Goal: Use online tool/utility: Utilize a website feature to perform a specific function

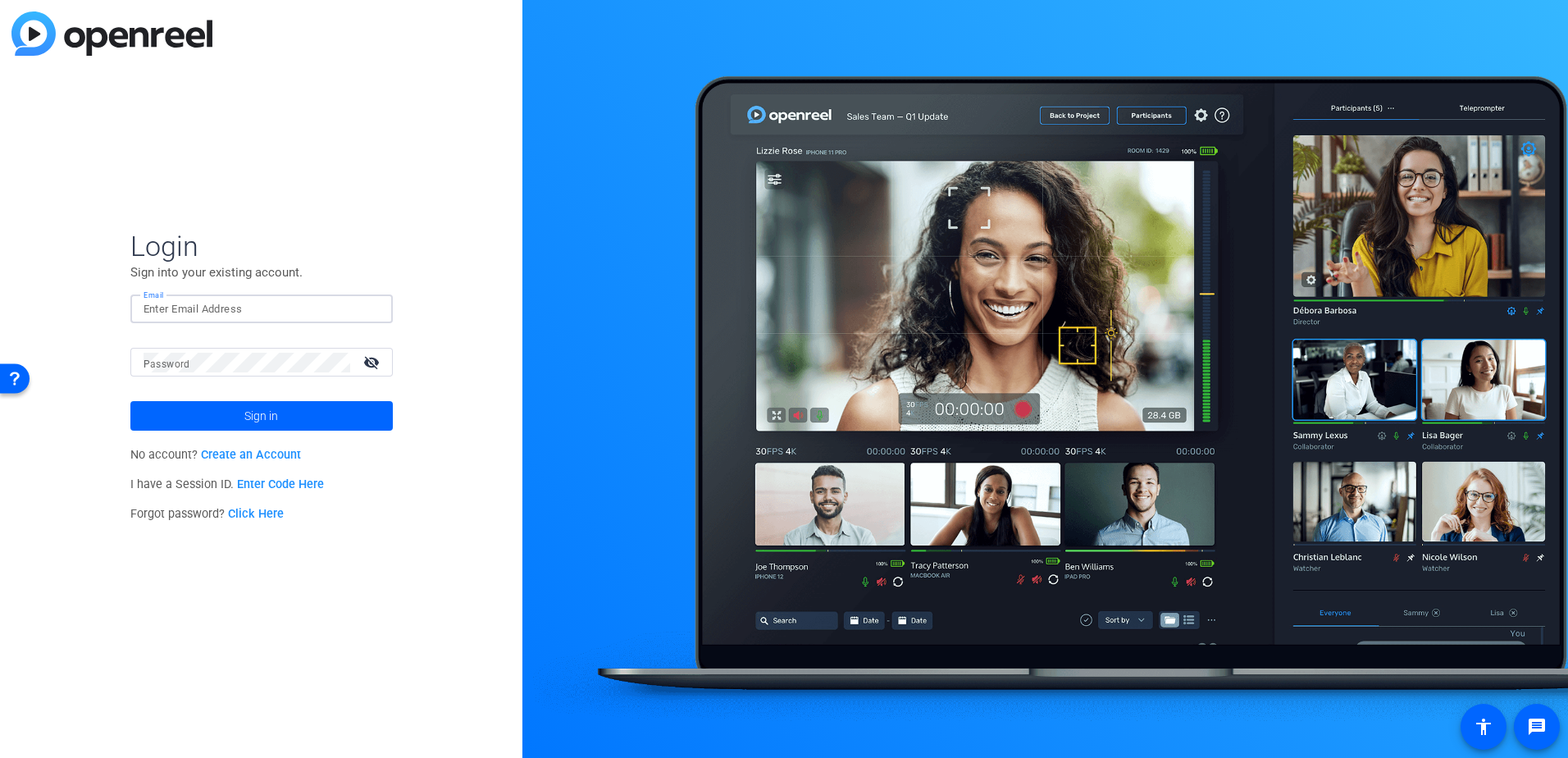
click at [221, 306] on input "Email" at bounding box center [261, 309] width 236 height 20
click at [443, 241] on div "Login Sign into your existing account. Email Password visibility_off Sign in No…" at bounding box center [261, 379] width 522 height 758
click at [174, 317] on input "Email" at bounding box center [261, 309] width 236 height 20
type input "karen@crystalra.com"
click at [155, 369] on mat-label "Password" at bounding box center [166, 364] width 47 height 12
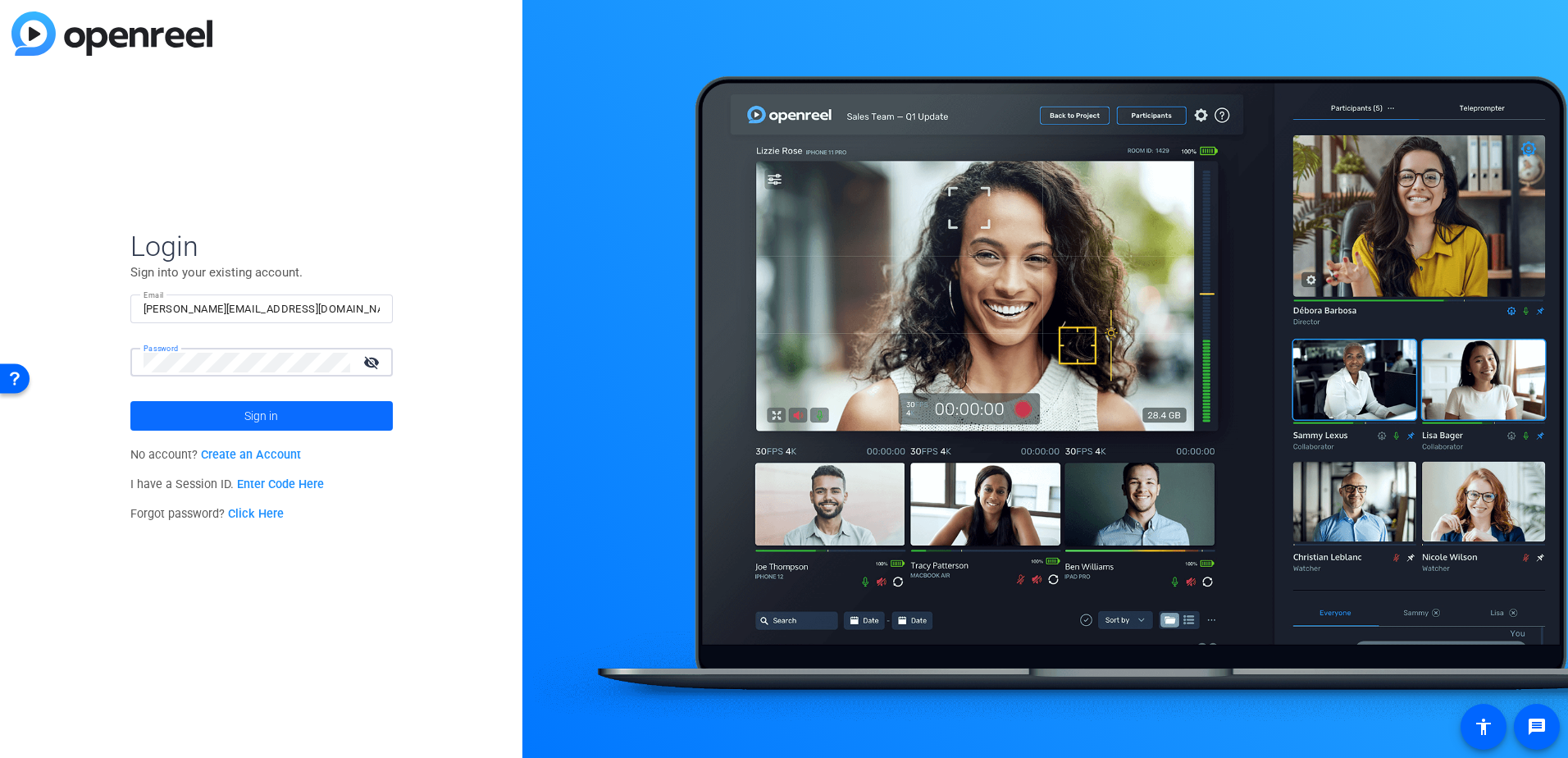
click at [199, 413] on span at bounding box center [261, 416] width 262 height 40
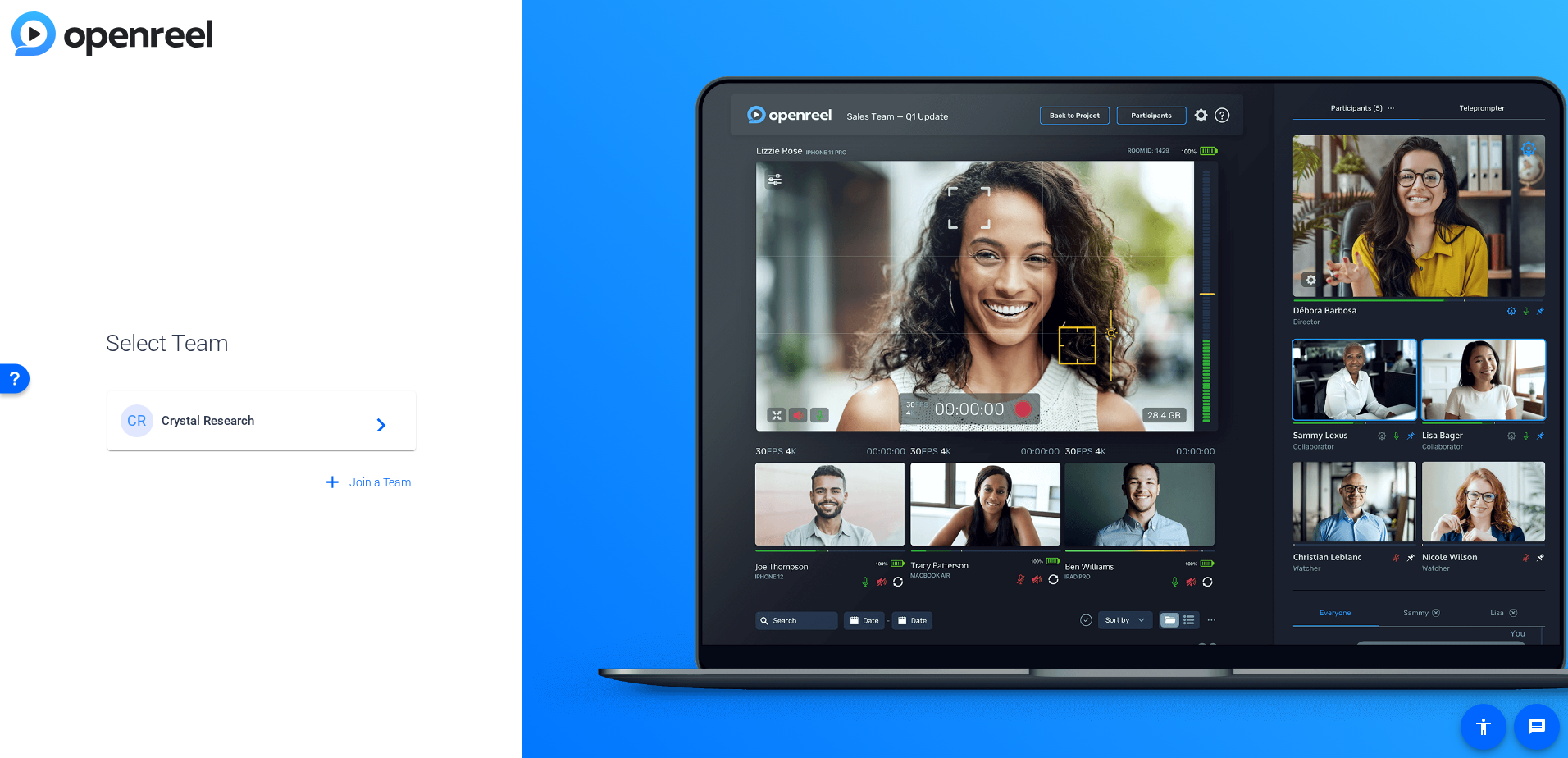
click at [150, 421] on div "CR" at bounding box center [137, 421] width 33 height 33
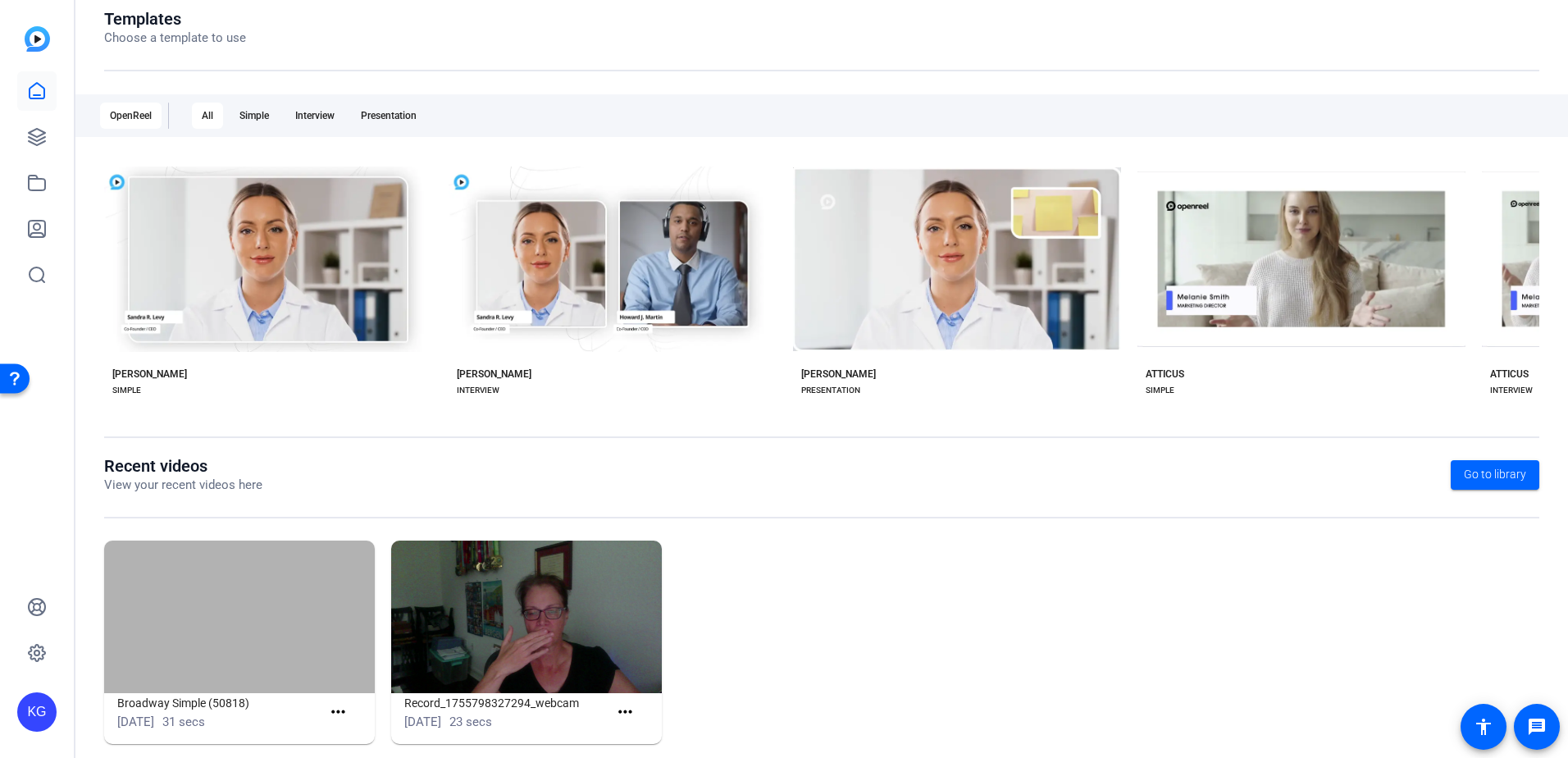
scroll to position [211, 0]
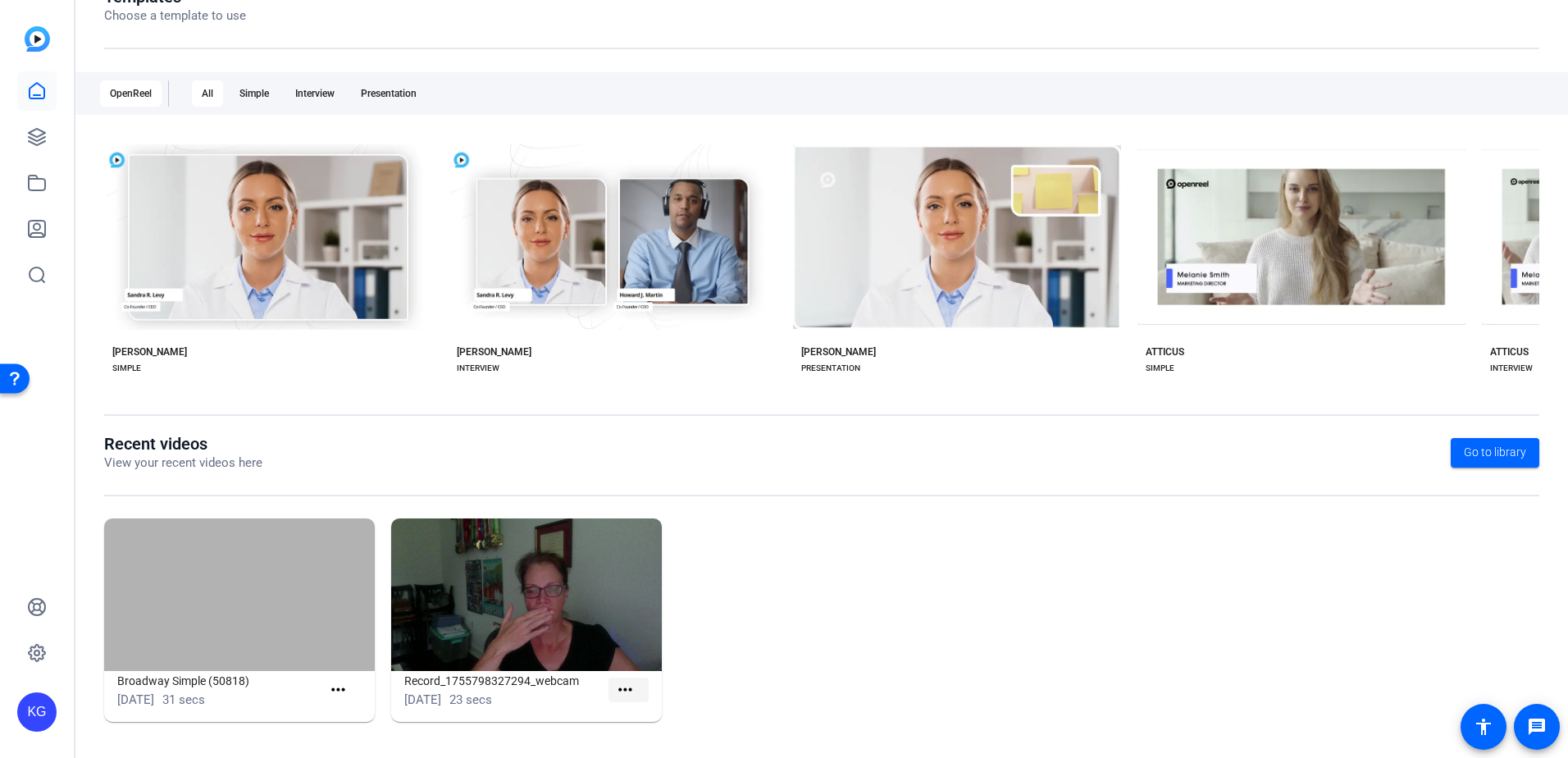
click at [625, 691] on mat-icon "more_horiz" at bounding box center [625, 690] width 21 height 21
click at [641, 712] on span "View" at bounding box center [658, 714] width 66 height 20
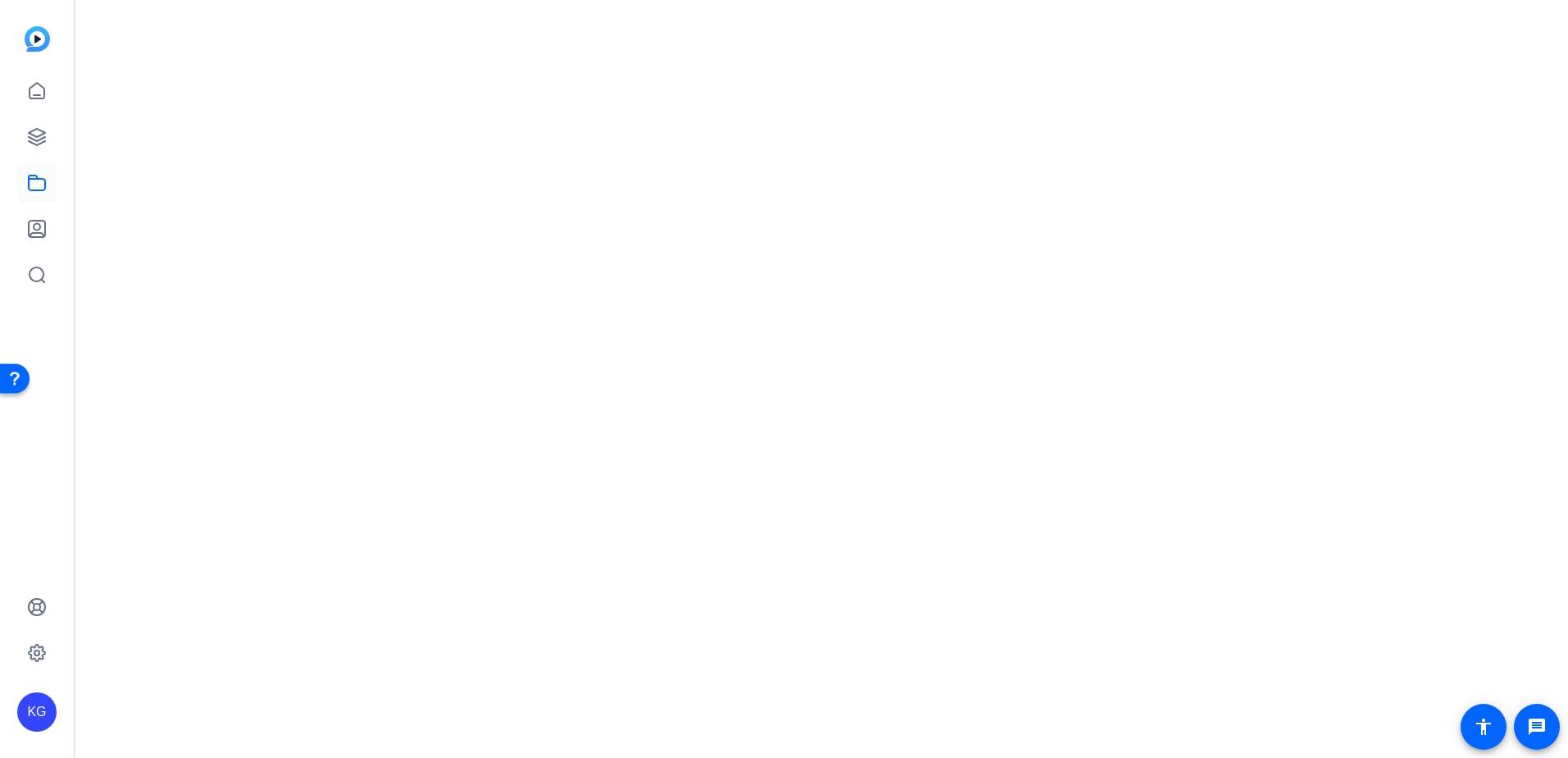
scroll to position [0, 0]
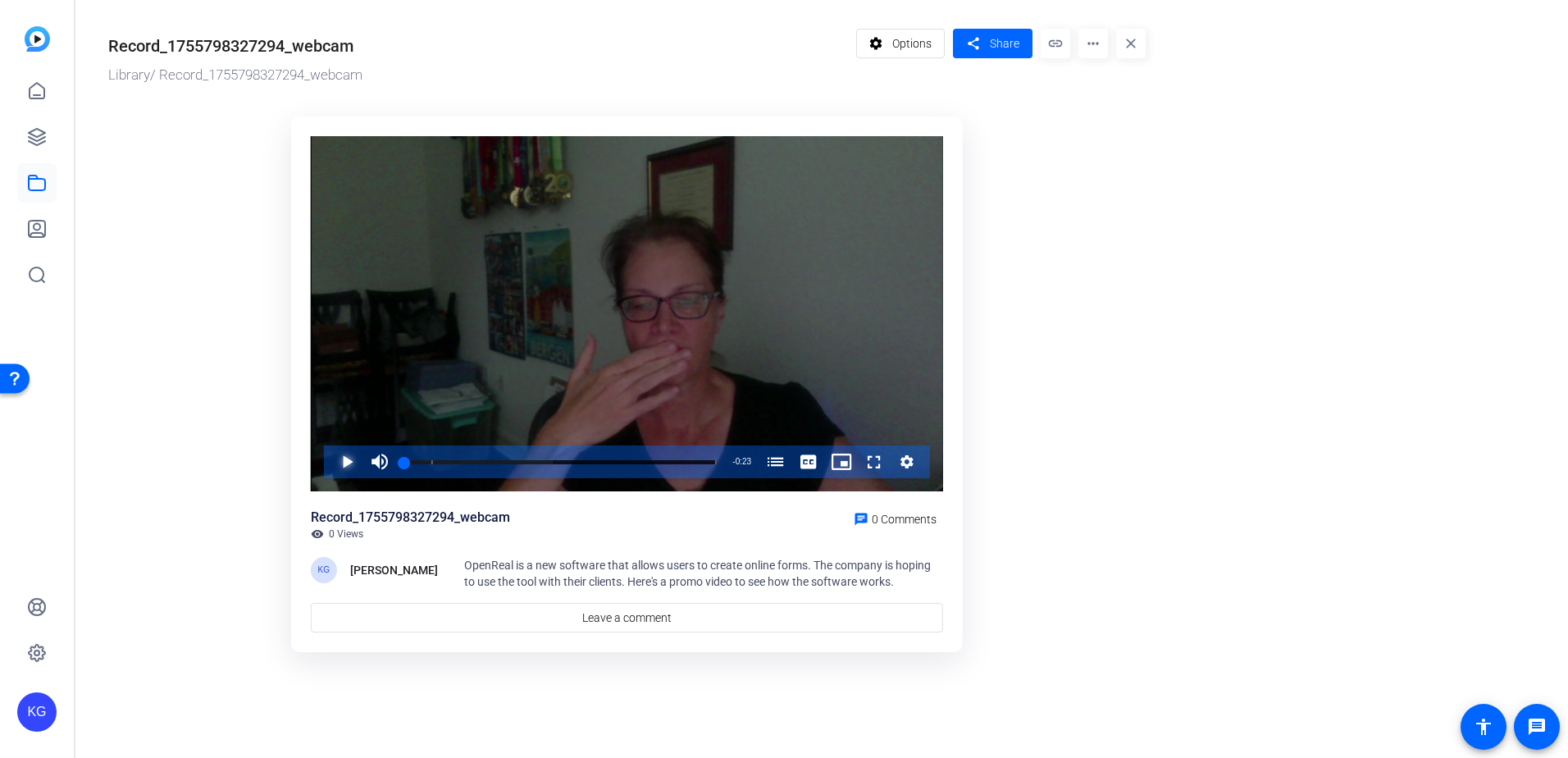
click at [330, 462] on span "Video Player" at bounding box center [330, 461] width 0 height 33
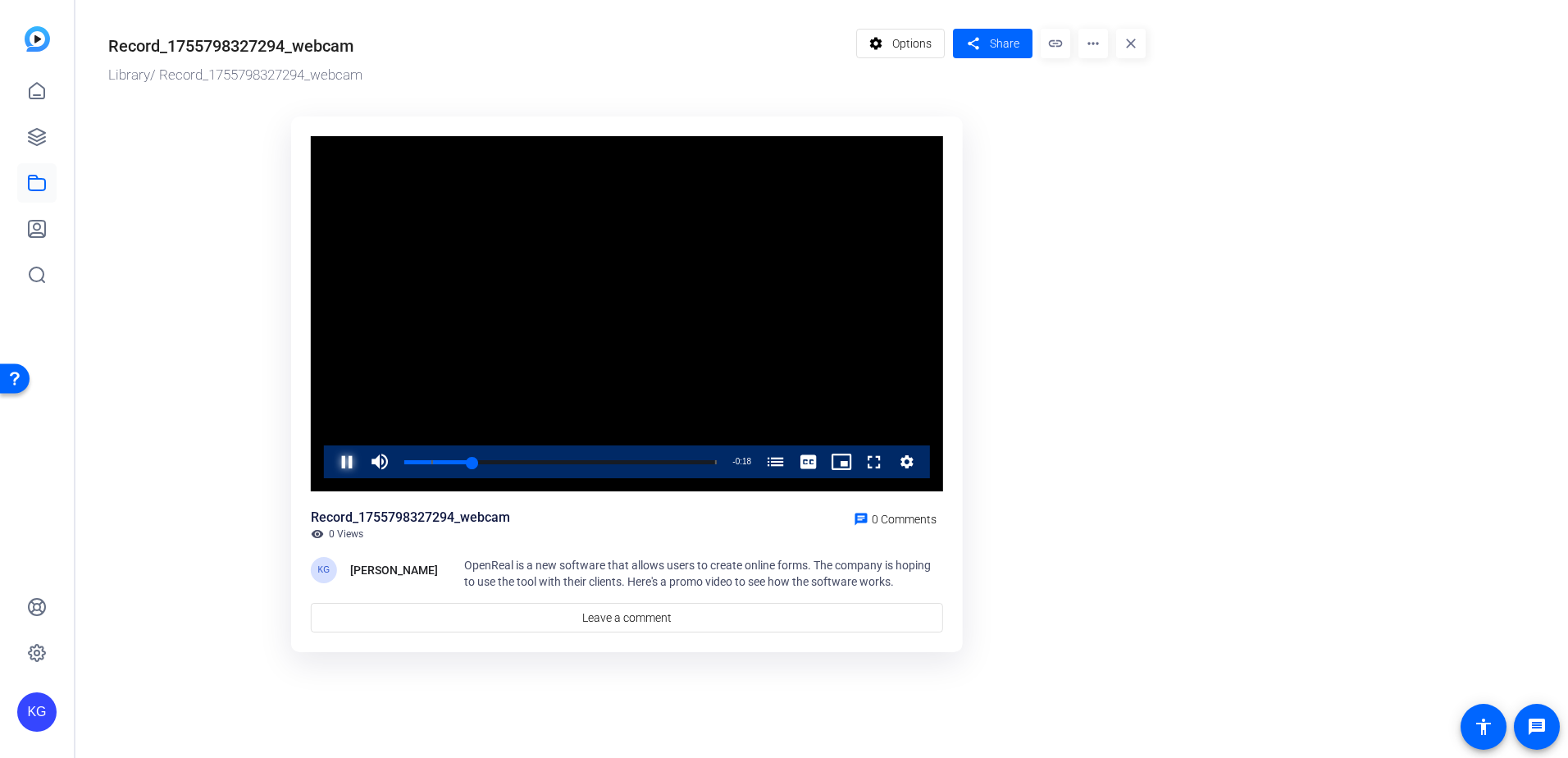
click at [330, 460] on span "Video Player" at bounding box center [330, 461] width 0 height 33
click at [36, 100] on icon at bounding box center [37, 91] width 20 height 20
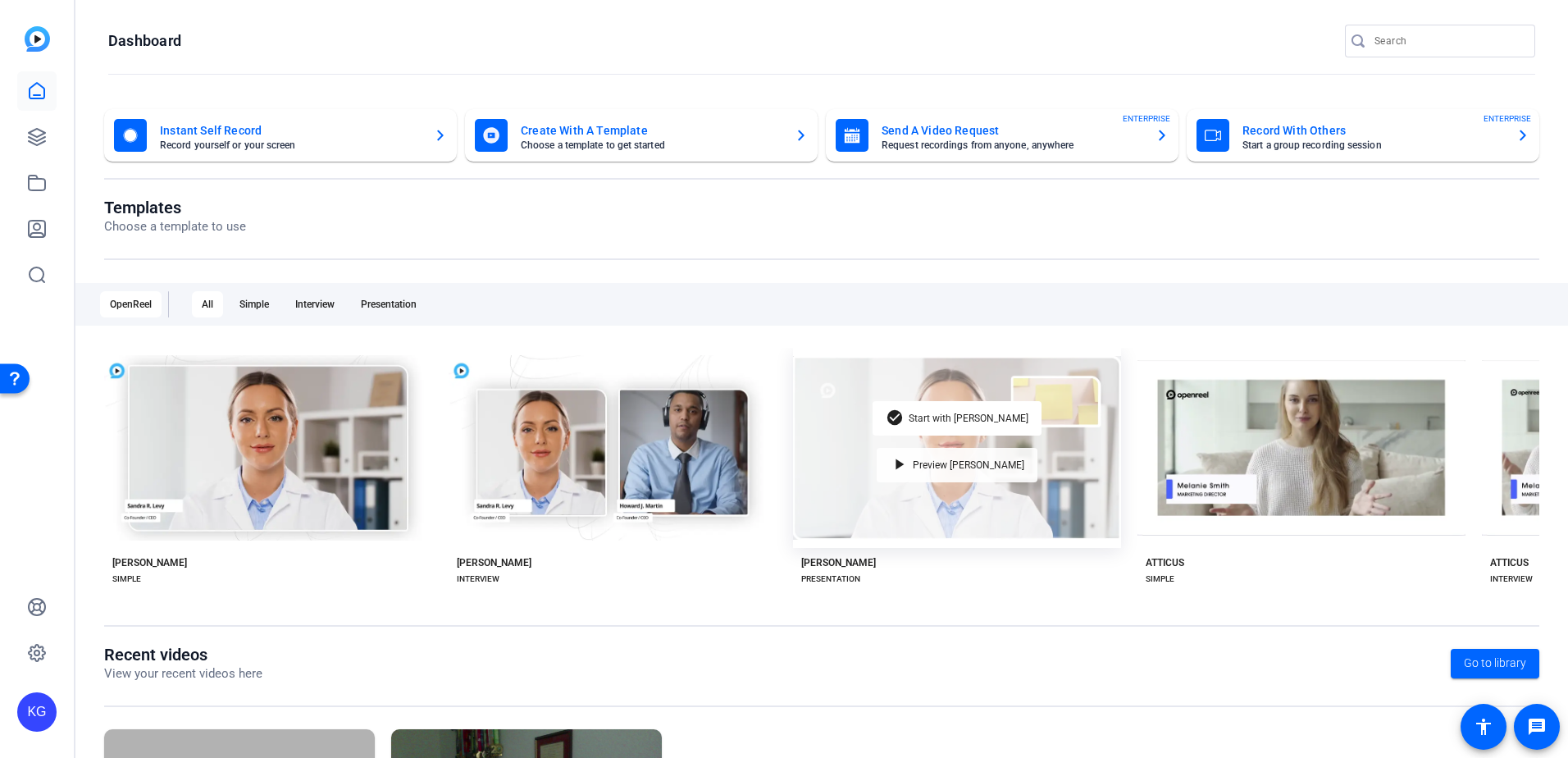
click at [910, 462] on mat-icon "play_arrow" at bounding box center [900, 465] width 20 height 20
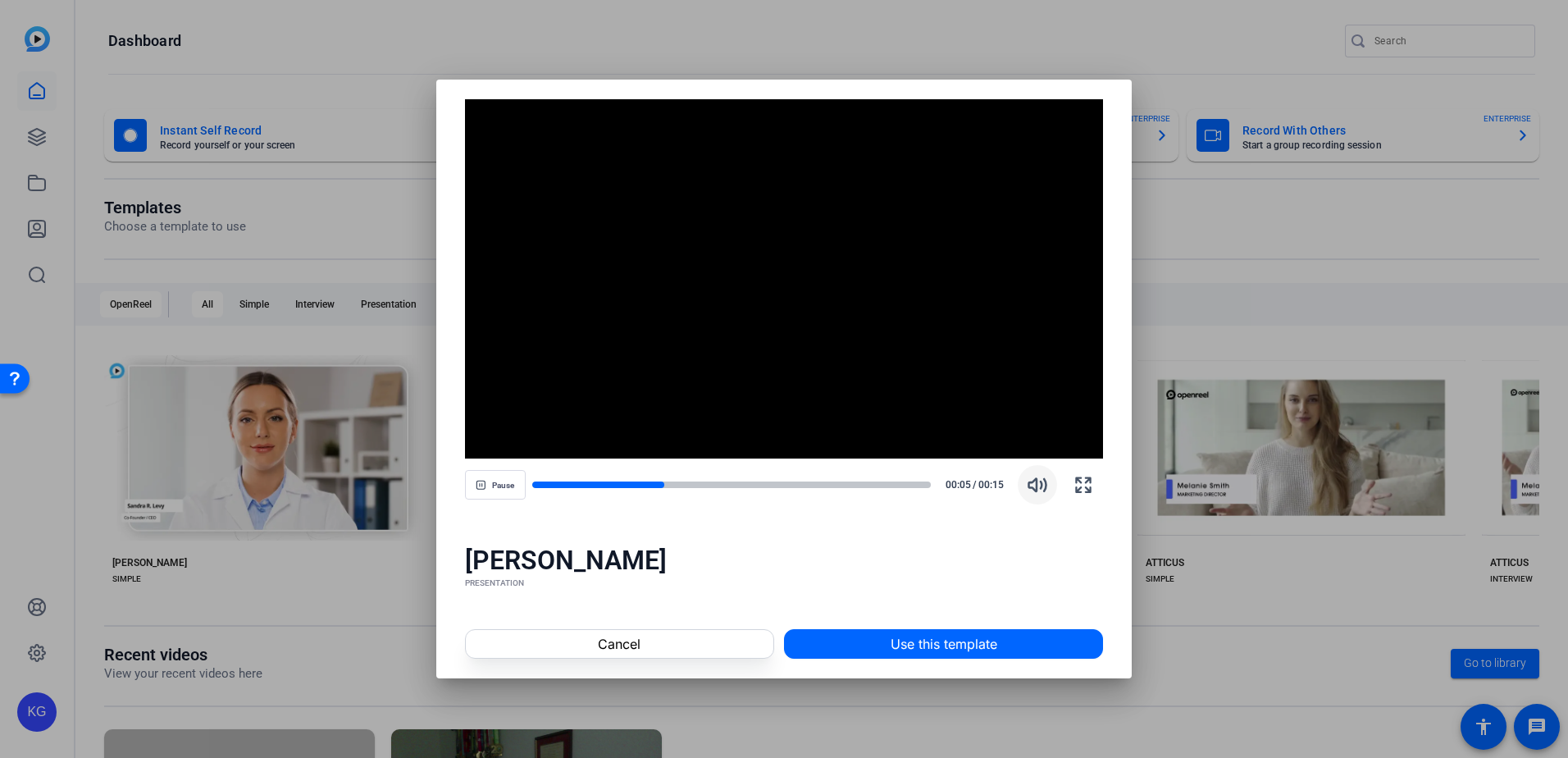
click at [1037, 481] on icon "button" at bounding box center [1037, 484] width 17 height 12
click at [1037, 484] on icon "button" at bounding box center [1037, 484] width 17 height 12
click at [673, 636] on span at bounding box center [619, 643] width 307 height 40
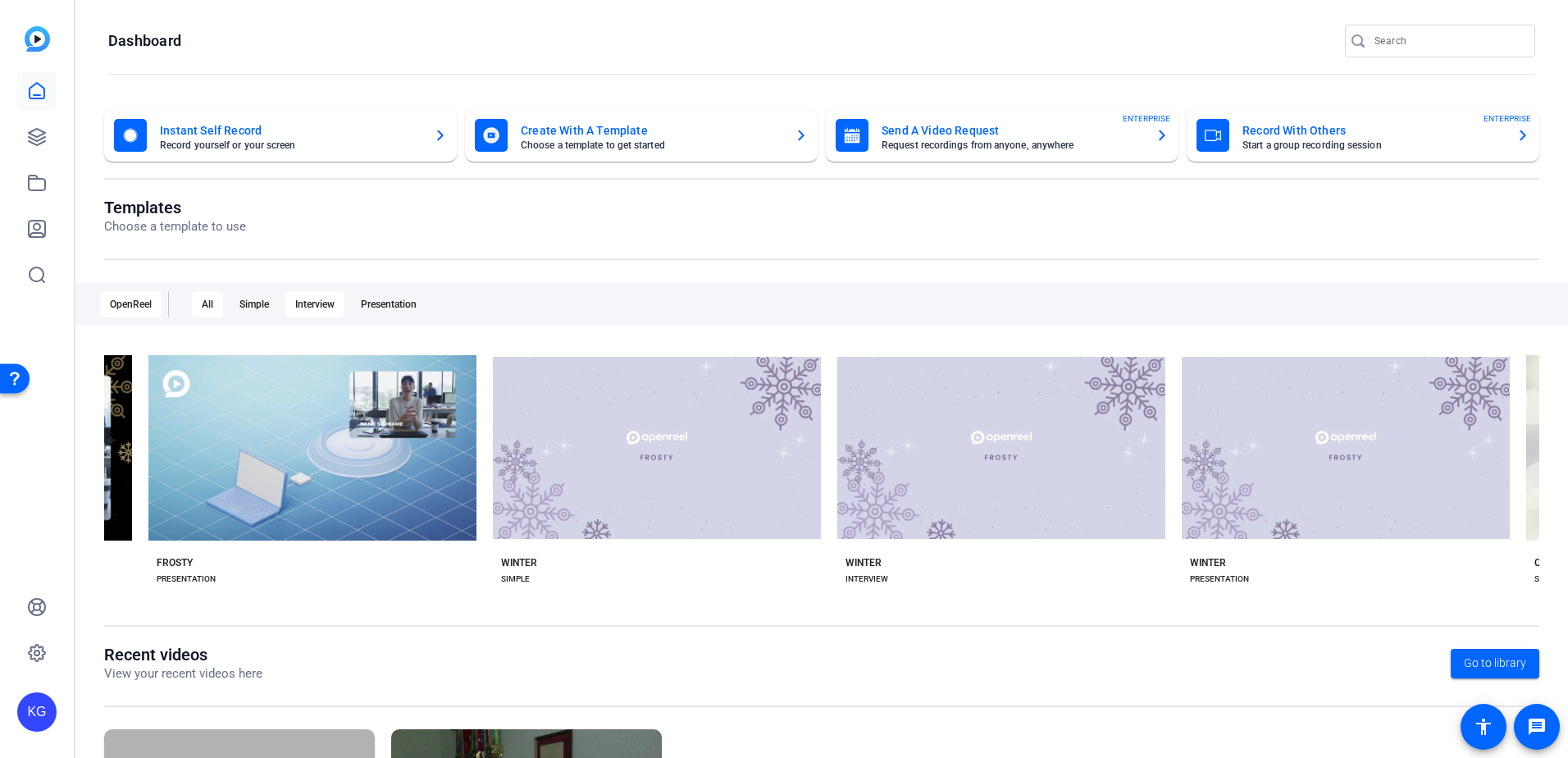
click at [322, 305] on div "Interview" at bounding box center [315, 304] width 59 height 26
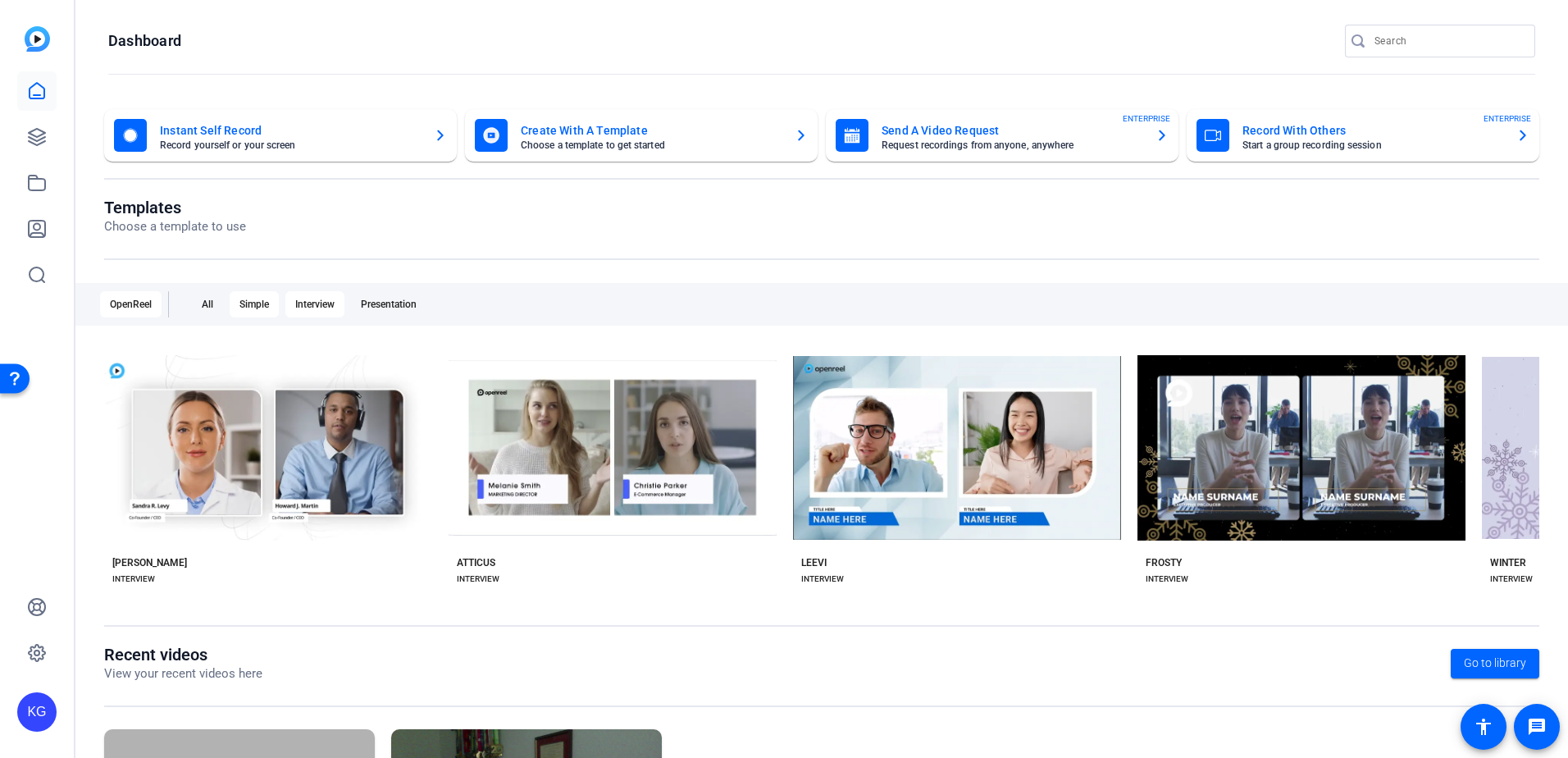
click at [253, 300] on div "Simple" at bounding box center [255, 304] width 49 height 26
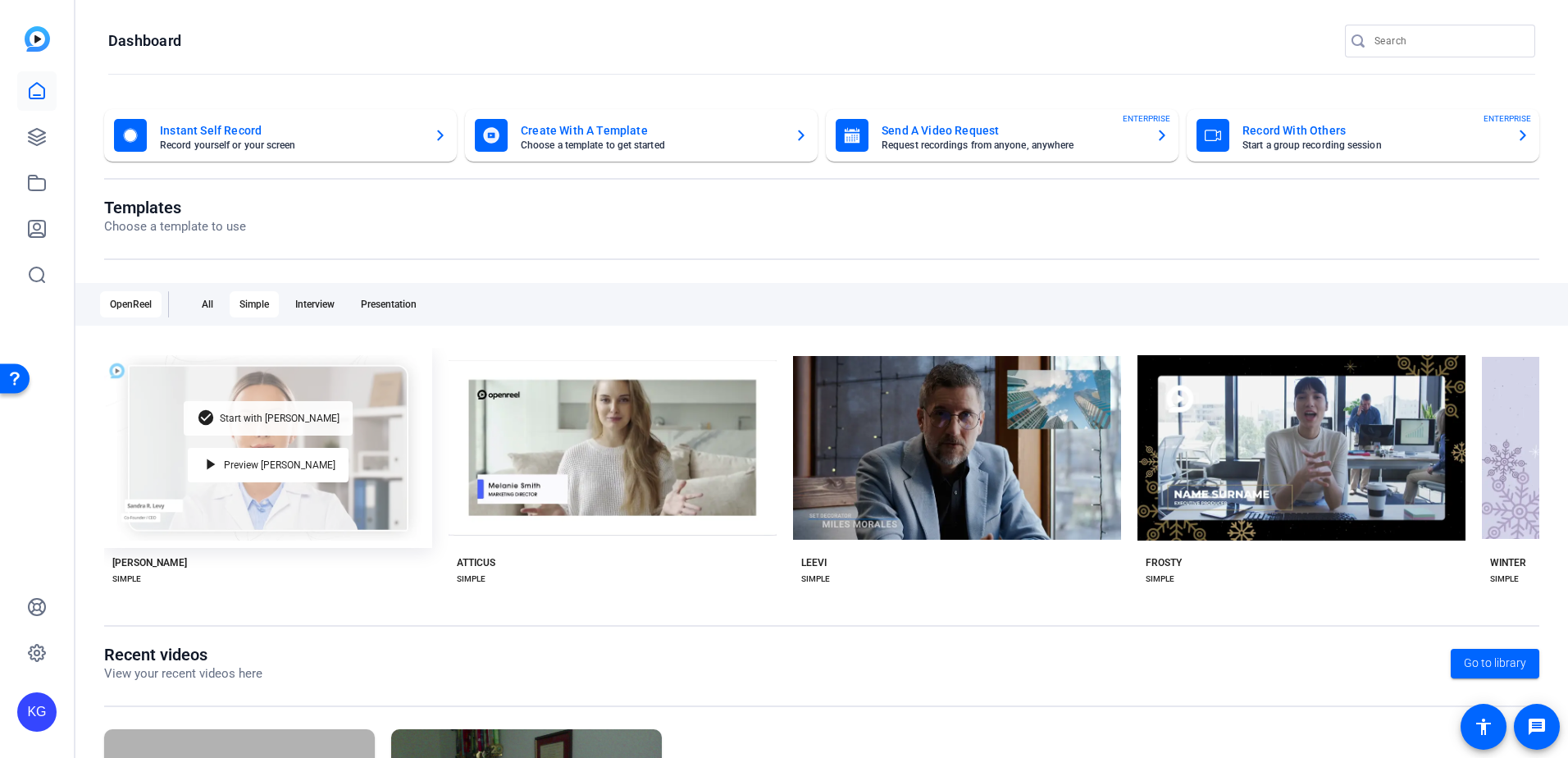
click at [269, 418] on span "Start with [PERSON_NAME]" at bounding box center [279, 419] width 119 height 10
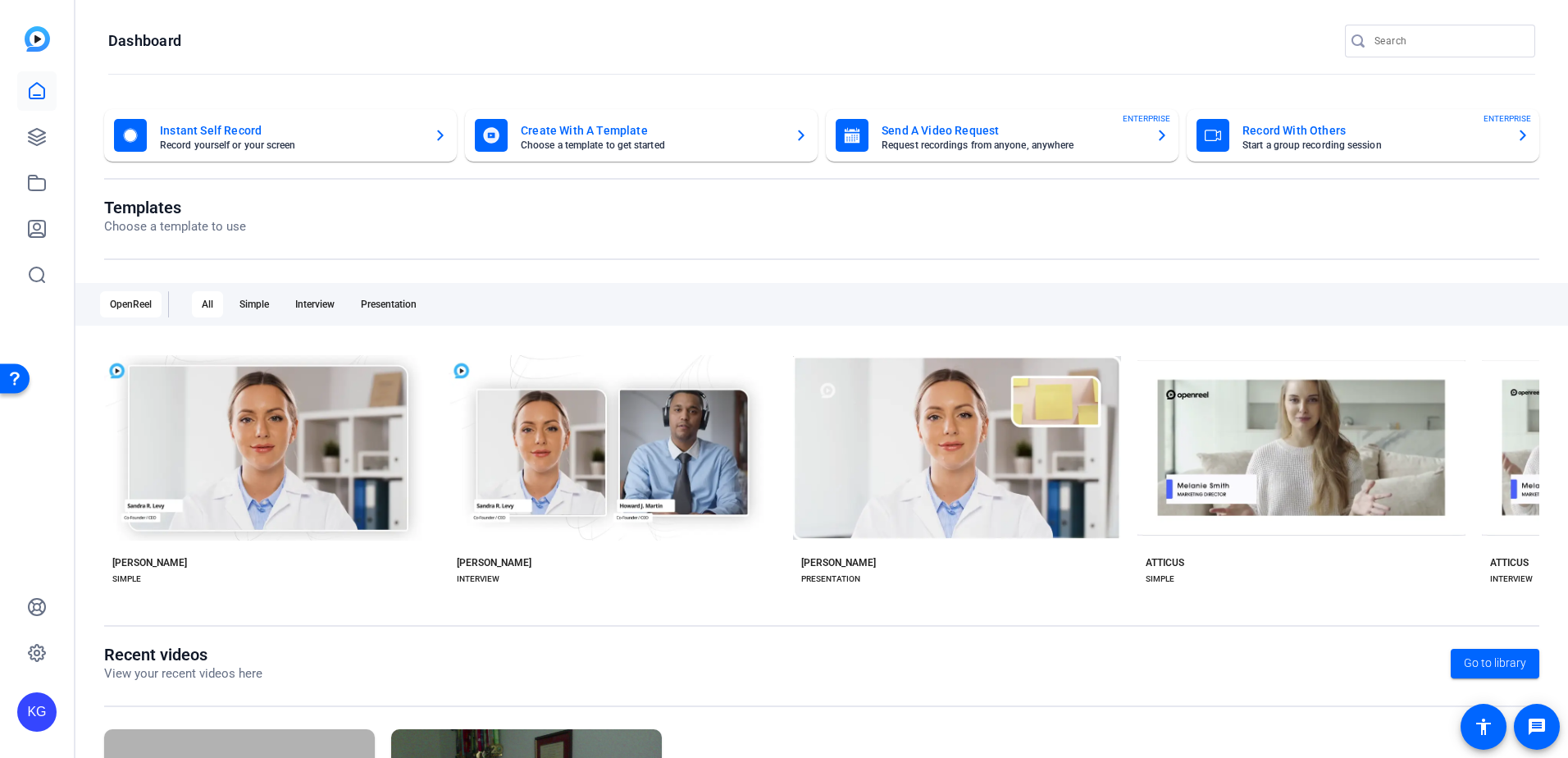
click at [593, 138] on mat-card-title "Create With A Template" at bounding box center [651, 130] width 260 height 20
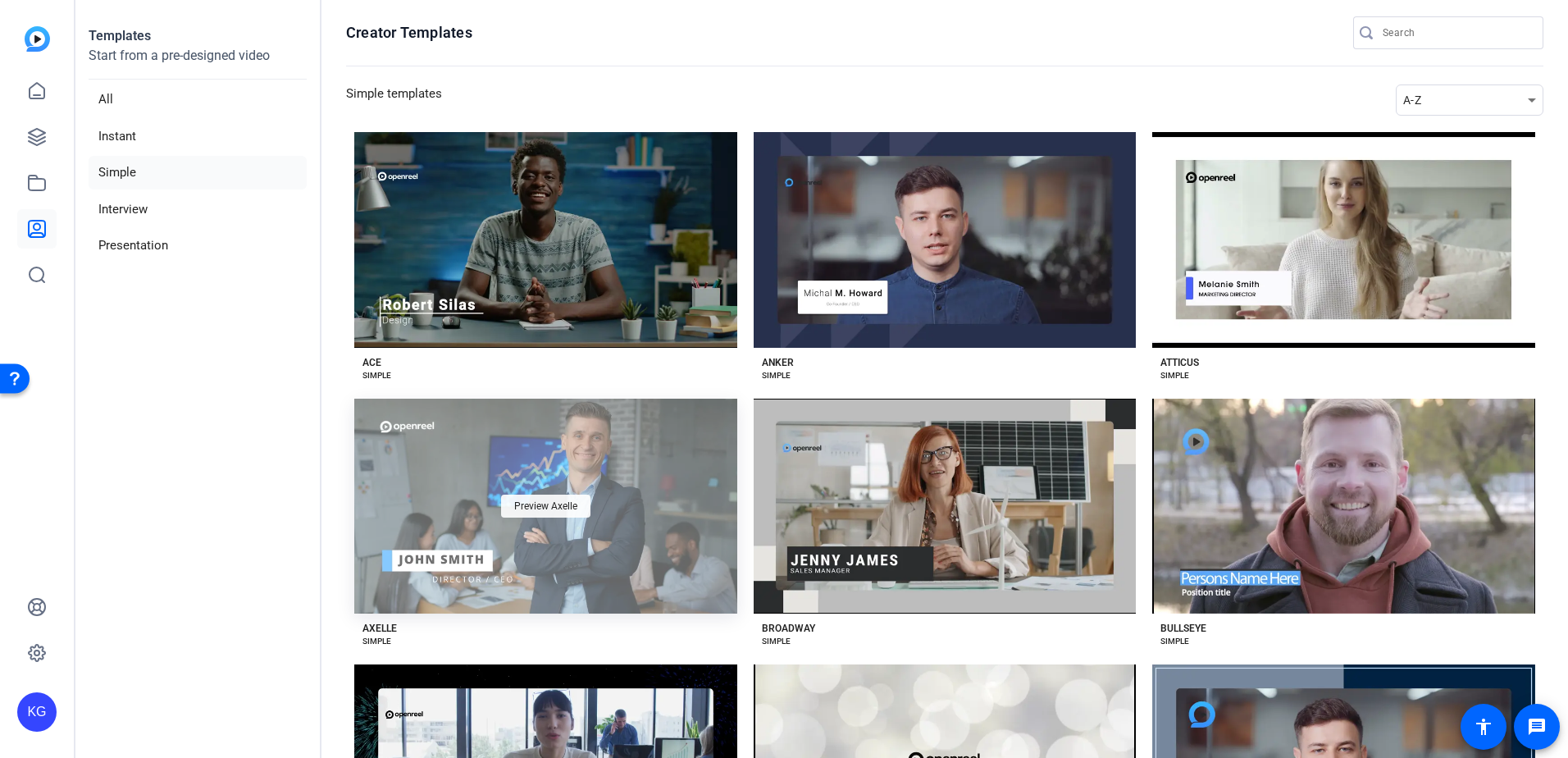
click at [550, 508] on span "Preview Axelle" at bounding box center [545, 506] width 63 height 10
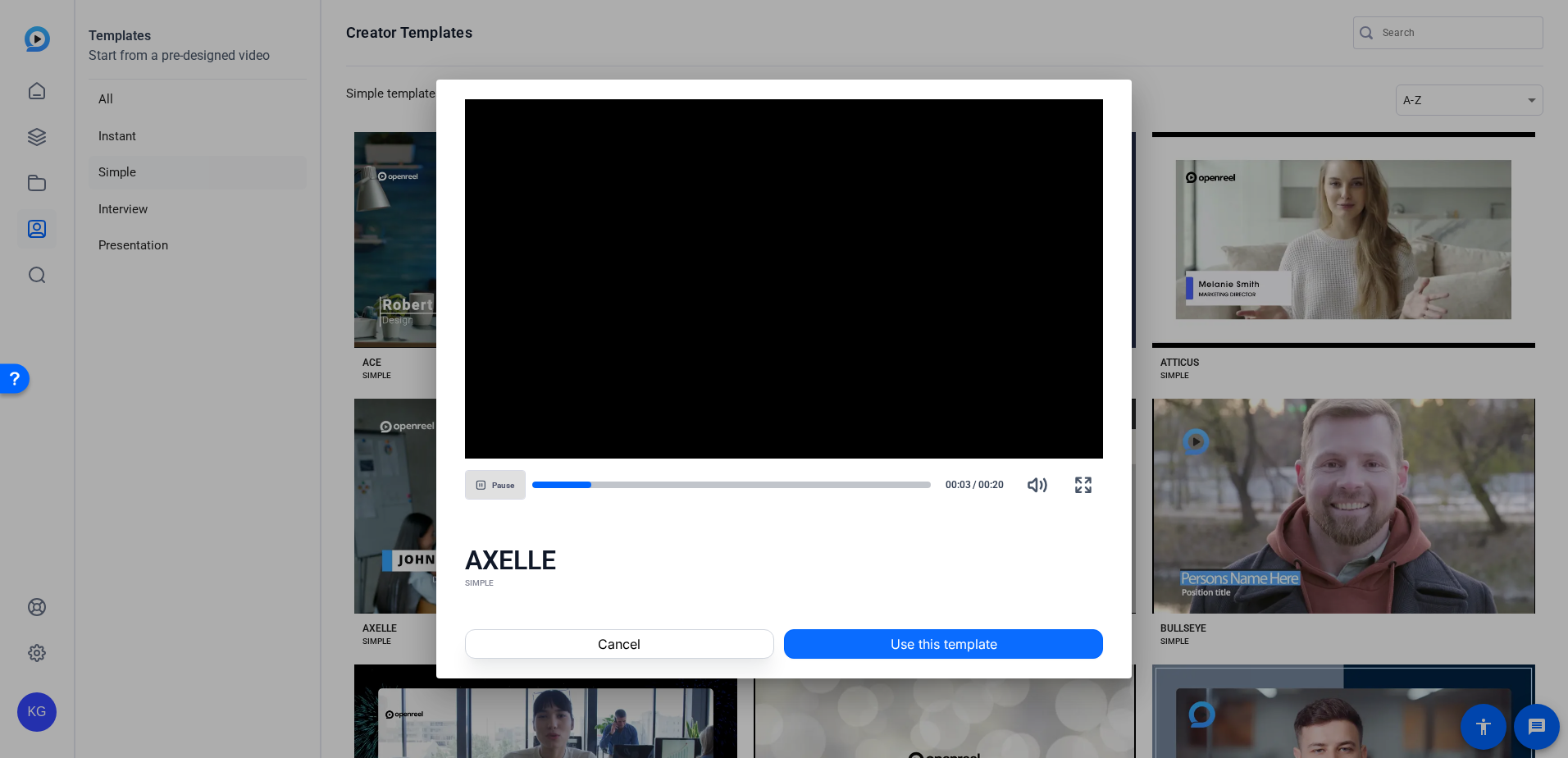
click at [932, 646] on span "Use this template" at bounding box center [943, 643] width 106 height 20
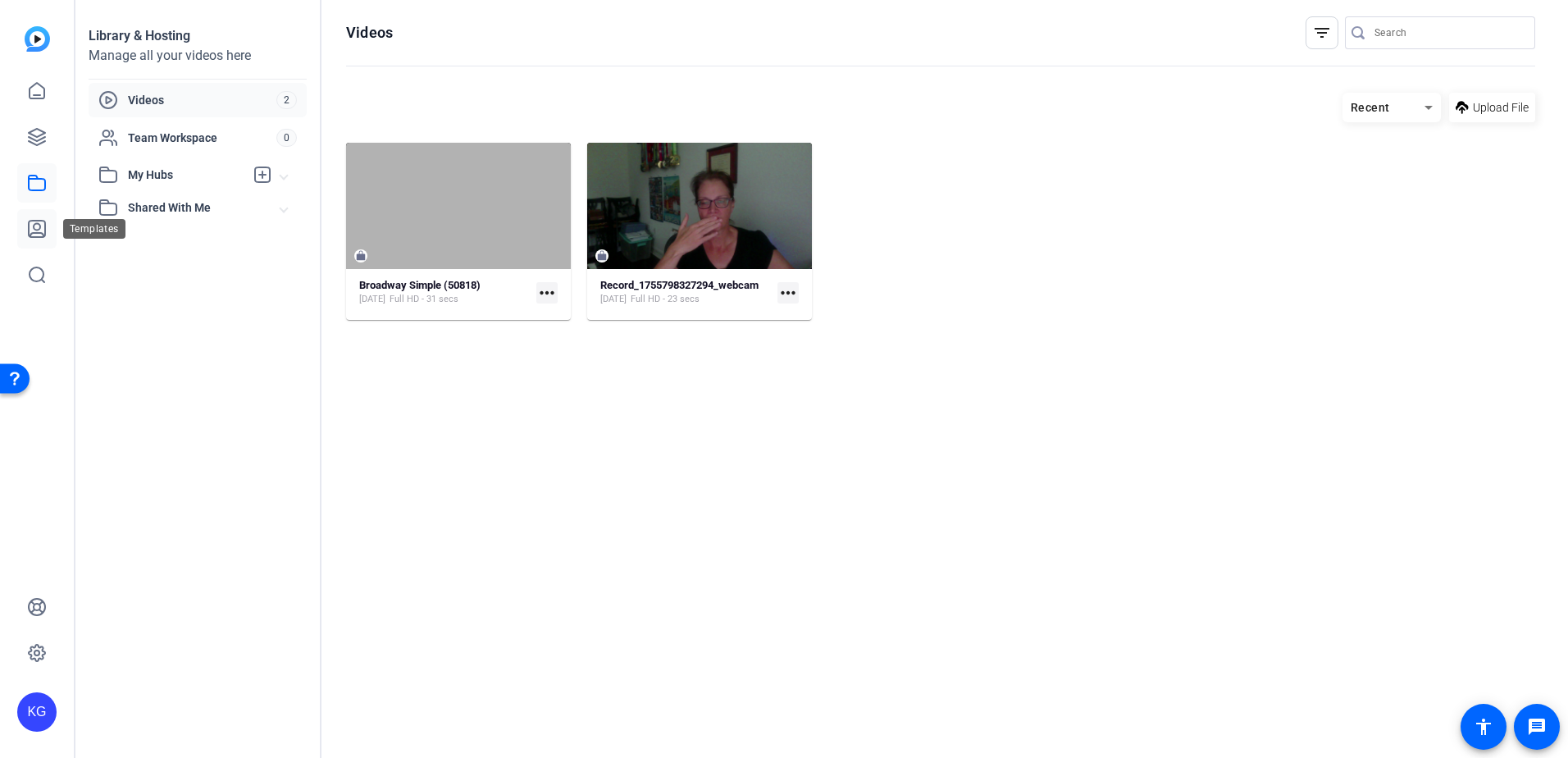
click at [35, 233] on icon at bounding box center [37, 229] width 16 height 16
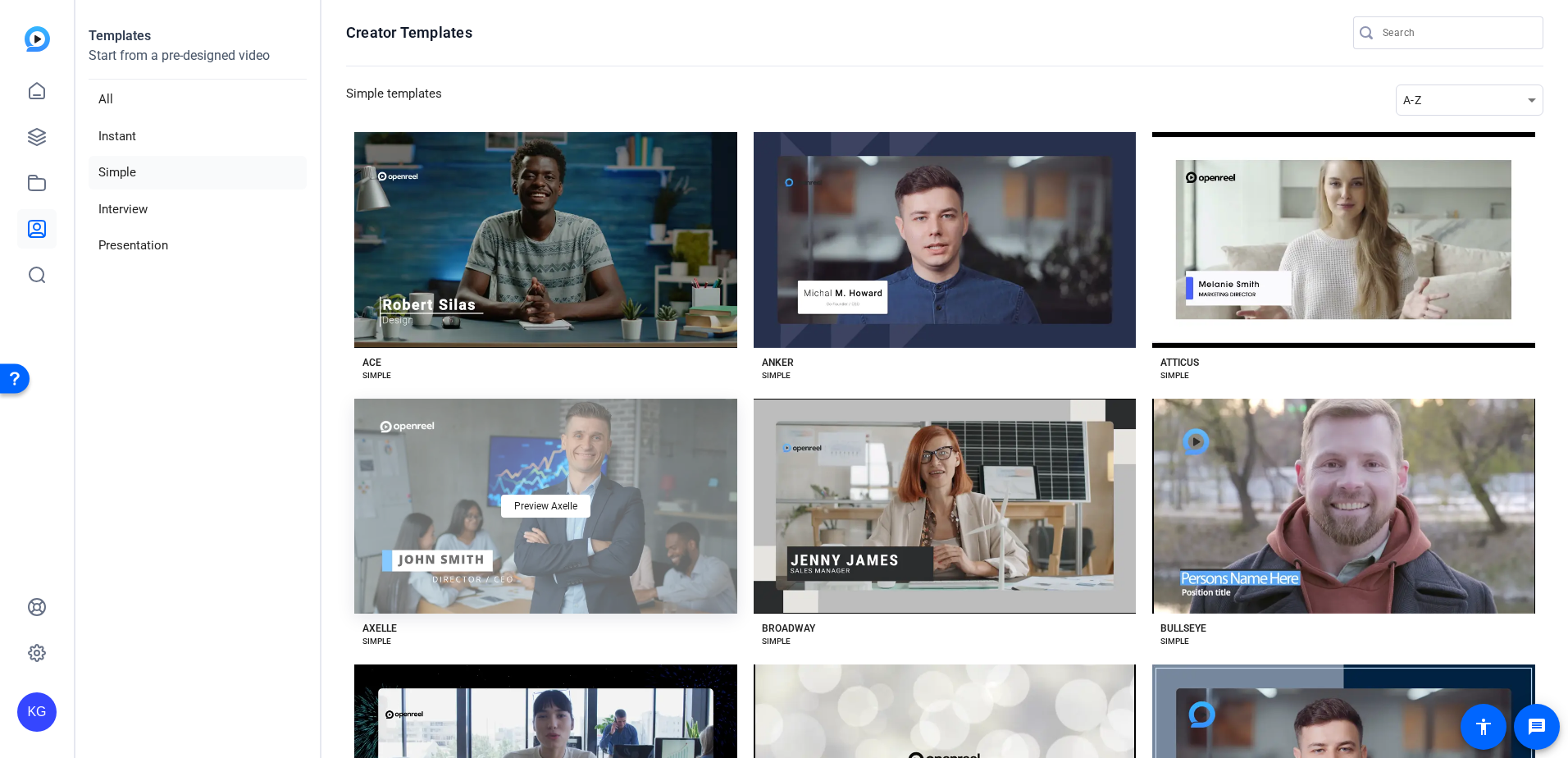
click at [546, 535] on div "Preview Axelle" at bounding box center [545, 507] width 383 height 216
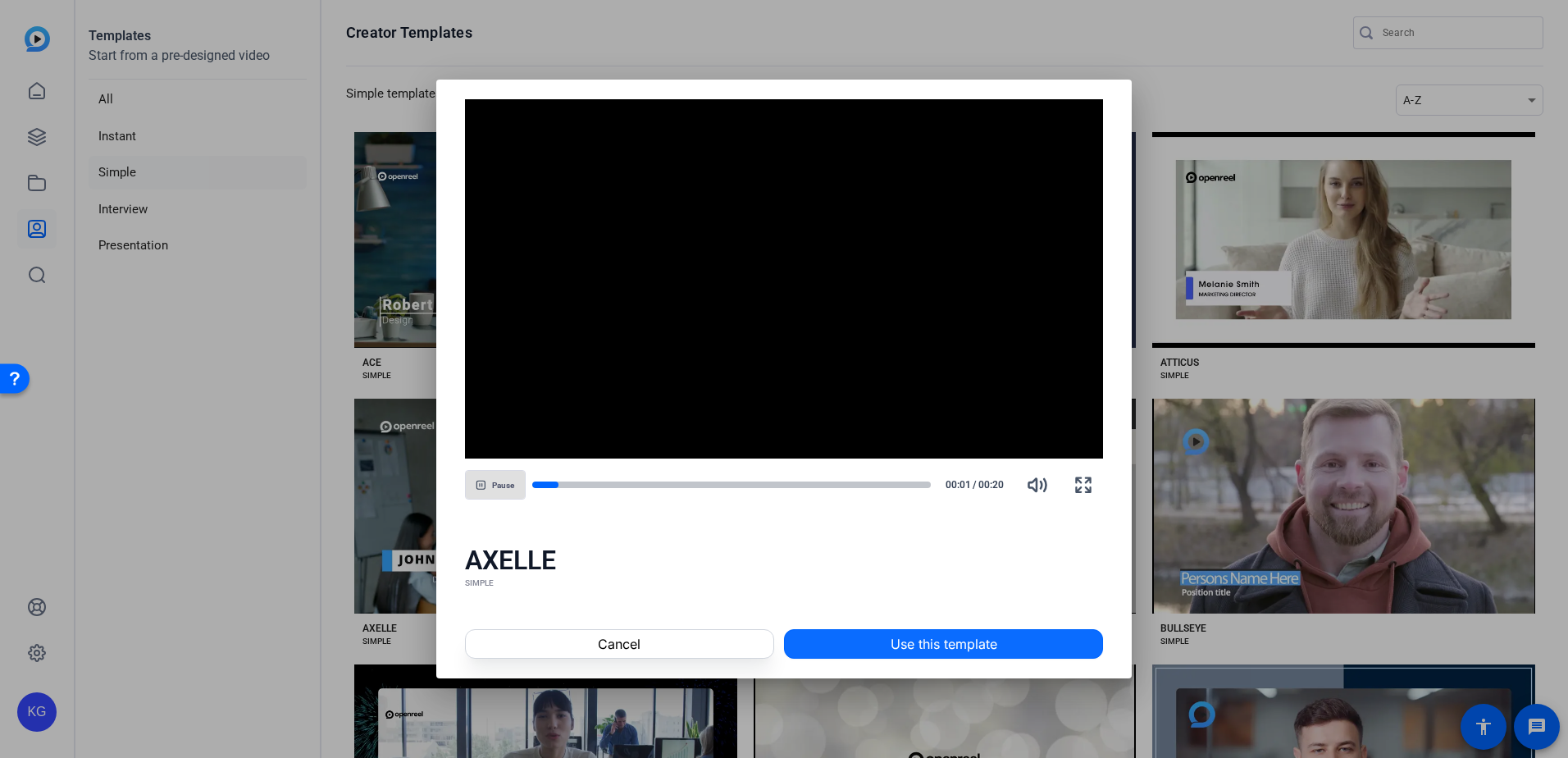
click at [941, 643] on span "Use this template" at bounding box center [943, 643] width 106 height 20
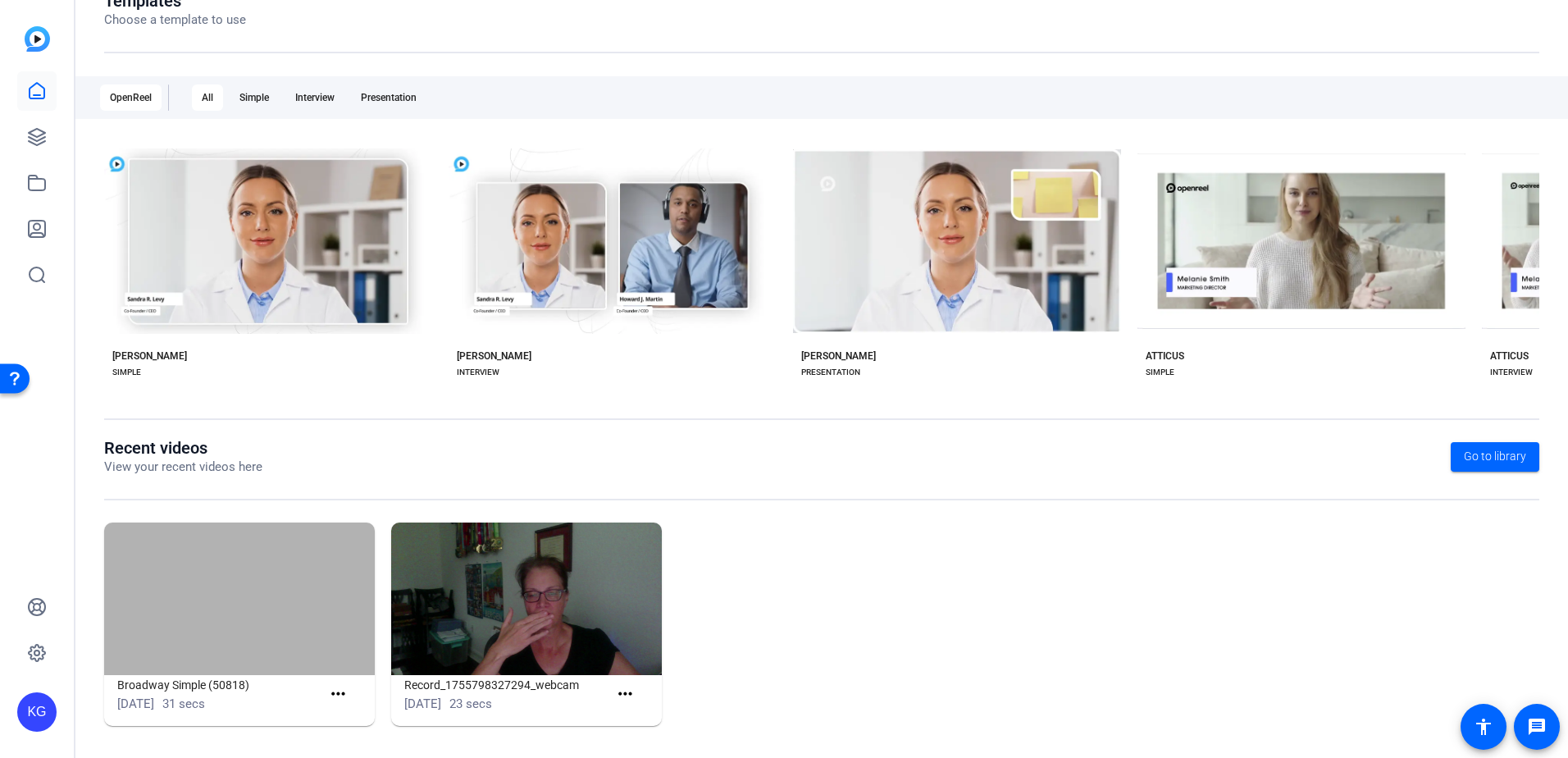
scroll to position [211, 0]
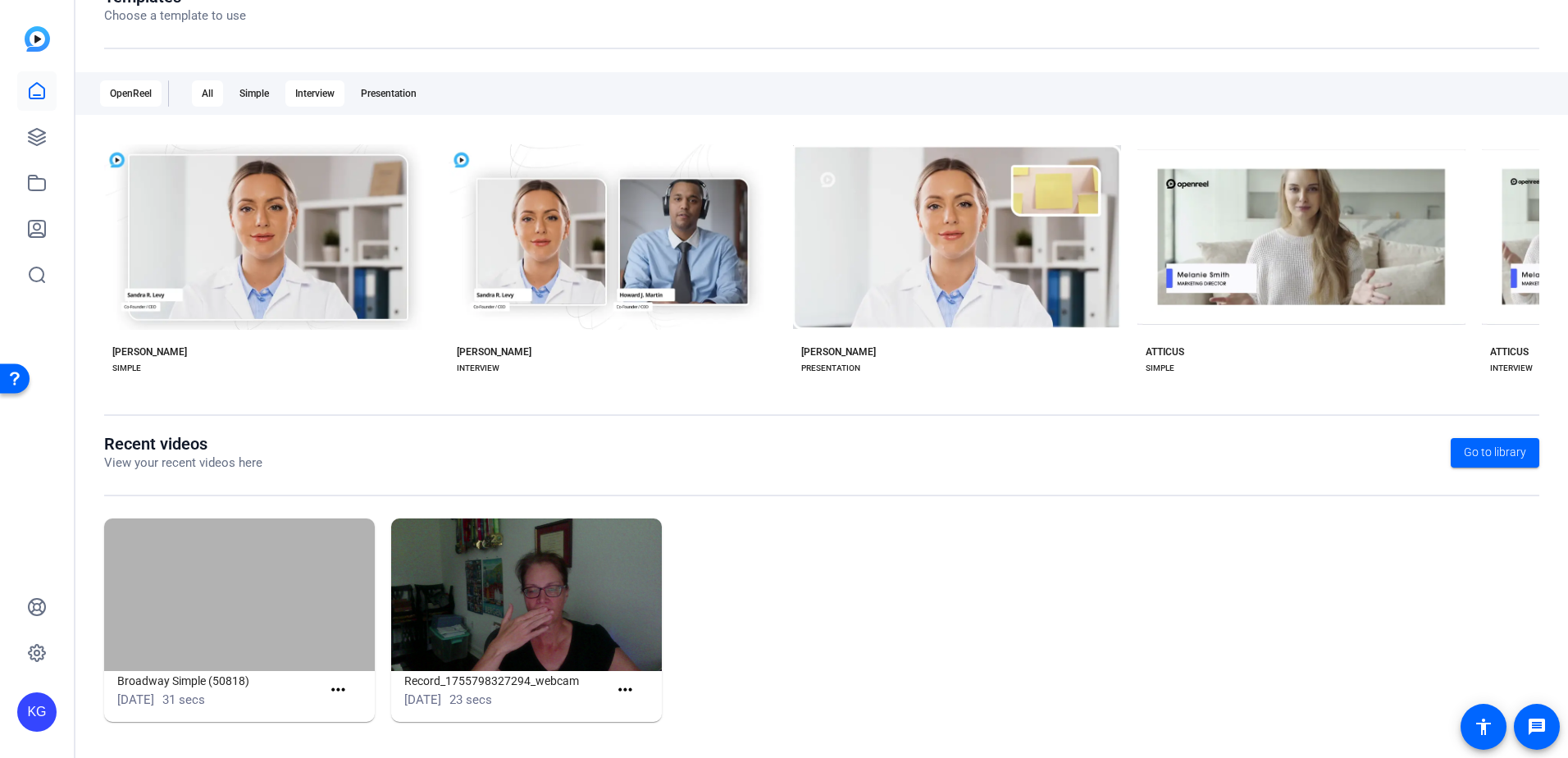
click at [317, 105] on div "Interview" at bounding box center [315, 94] width 59 height 26
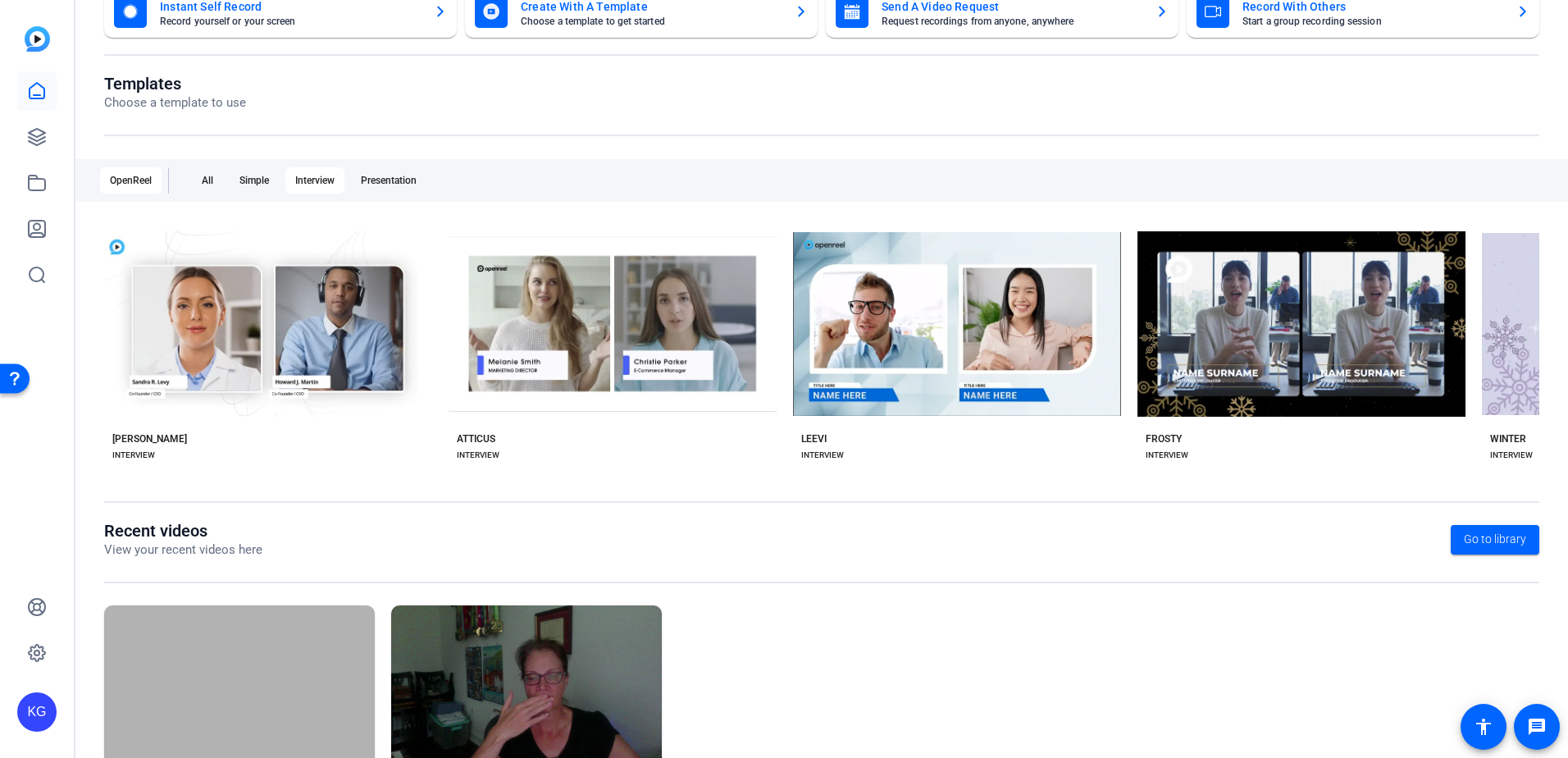
scroll to position [0, 0]
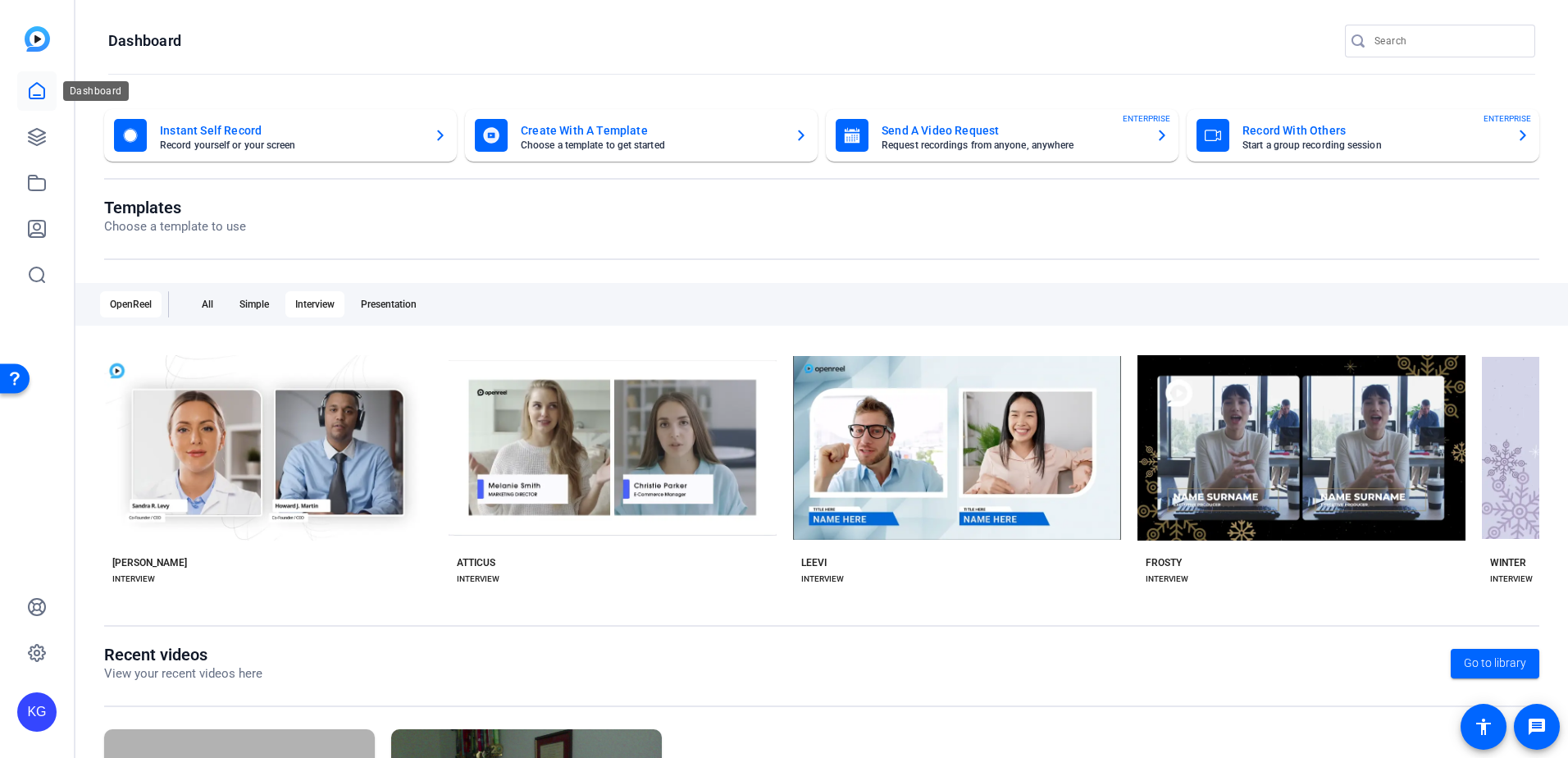
click at [36, 81] on link at bounding box center [37, 91] width 40 height 40
